Goal: Task Accomplishment & Management: Use online tool/utility

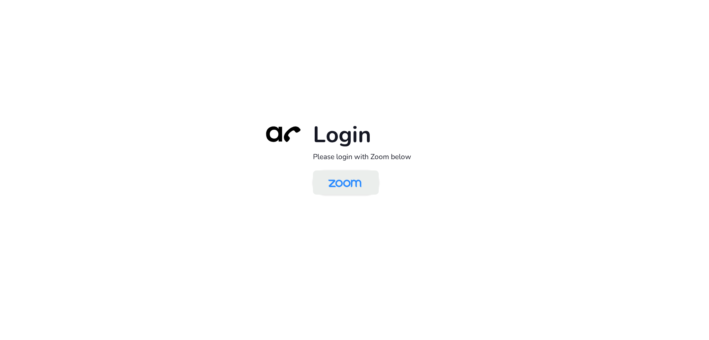
click at [351, 175] on img at bounding box center [345, 183] width 48 height 22
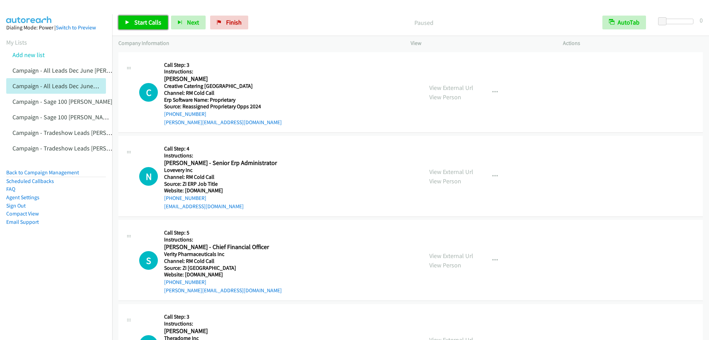
click at [145, 21] on span "Start Calls" at bounding box center [147, 22] width 27 height 8
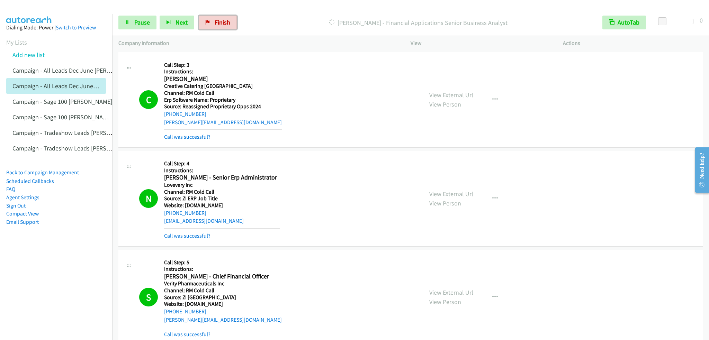
drag, startPoint x: 223, startPoint y: 27, endPoint x: 384, endPoint y: 25, distance: 160.6
click at [223, 27] on link "Finish" at bounding box center [218, 23] width 38 height 14
